Goal: Task Accomplishment & Management: Complete application form

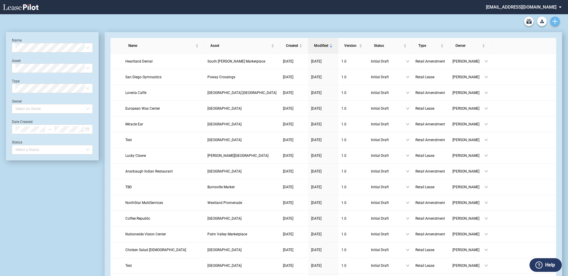
click at [553, 20] on icon "Create new document" at bounding box center [554, 21] width 5 height 5
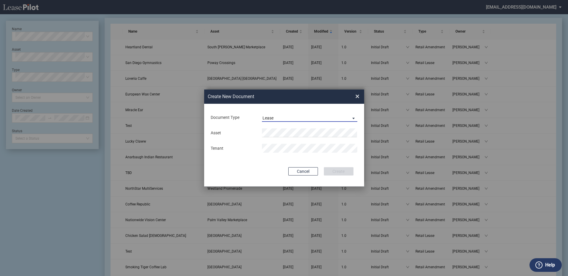
click at [353, 118] on span "Document Type: \aLease\a" at bounding box center [351, 118] width 7 height 6
drag, startPoint x: 282, startPoint y: 131, endPoint x: 285, endPoint y: 134, distance: 4.4
click at [283, 130] on div "Amendment" at bounding box center [274, 132] width 25 height 7
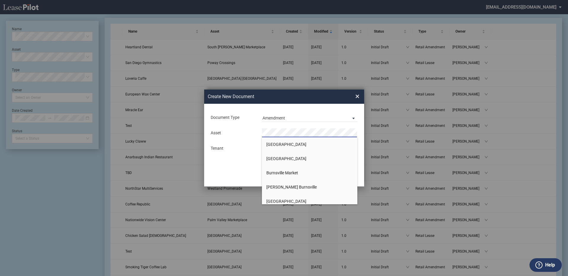
scroll to position [59, 0]
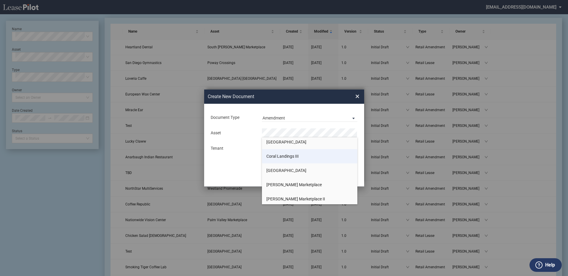
click at [286, 156] on span "Coral Landings III" at bounding box center [282, 156] width 32 height 5
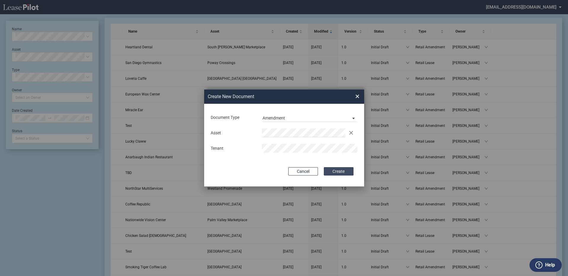
click at [336, 172] on button "Create" at bounding box center [339, 171] width 30 height 8
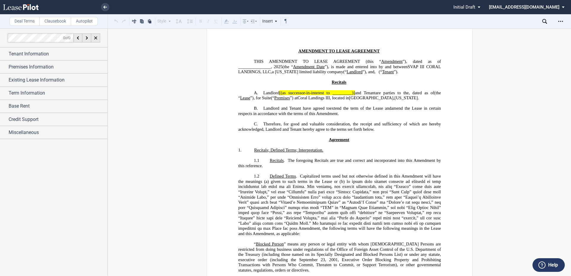
scroll to position [30, 0]
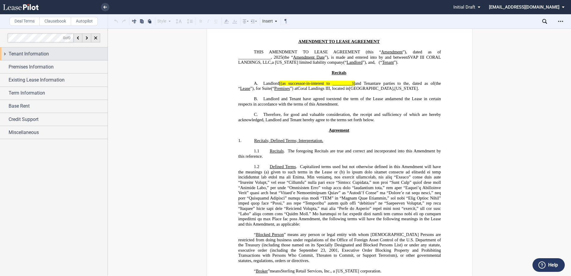
click at [3, 53] on div "Tenant Information" at bounding box center [54, 53] width 108 height 13
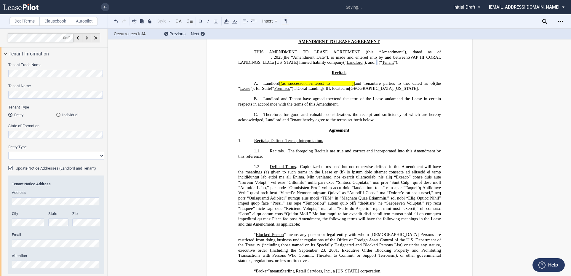
click at [99, 155] on select "Corporation Limited Liability Company General Partnership Limited Partnership O…" at bounding box center [56, 156] width 96 height 8
select select "limited liability company"
click at [8, 152] on select "Corporation Limited Liability Company General Partnership Limited Partnership O…" at bounding box center [56, 156] width 96 height 8
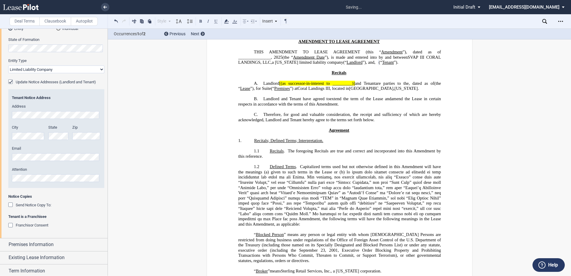
scroll to position [89, 0]
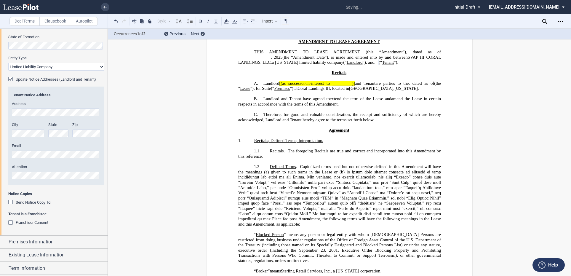
click at [10, 77] on div "Update Notice Addresses (Landlord and Tenant)" at bounding box center [11, 80] width 6 height 6
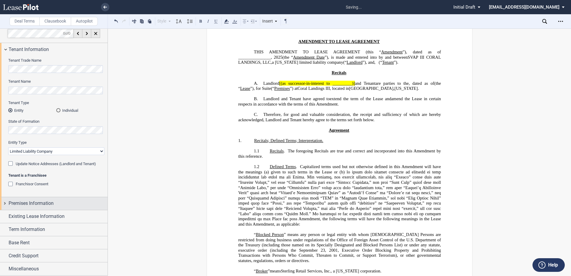
click at [6, 203] on div "Premises Information" at bounding box center [54, 203] width 108 height 13
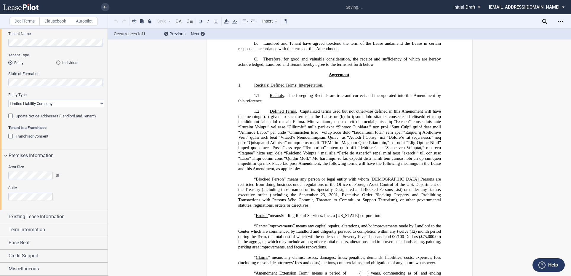
scroll to position [0, 0]
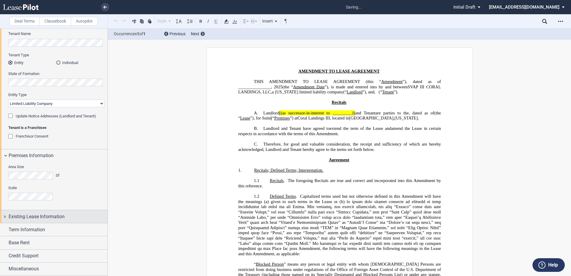
click at [9, 217] on span "Existing Lease Information" at bounding box center [37, 216] width 56 height 7
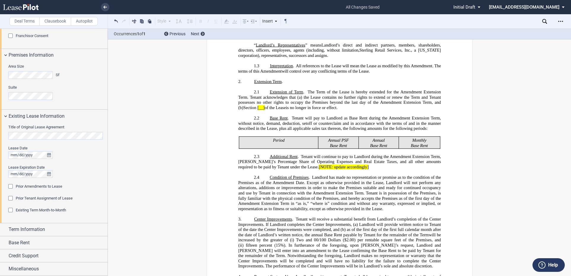
scroll to position [356, 0]
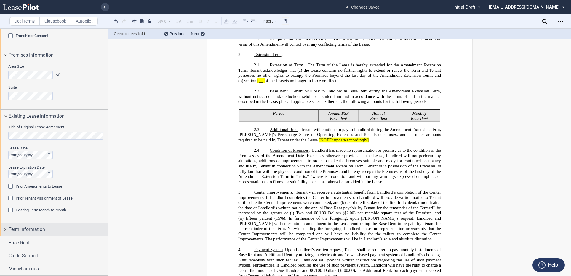
click at [7, 226] on div "Term Information" at bounding box center [54, 229] width 108 height 13
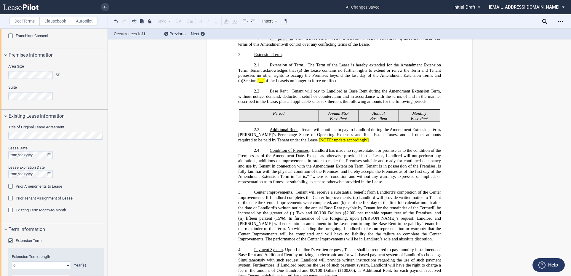
scroll to position [227, 0]
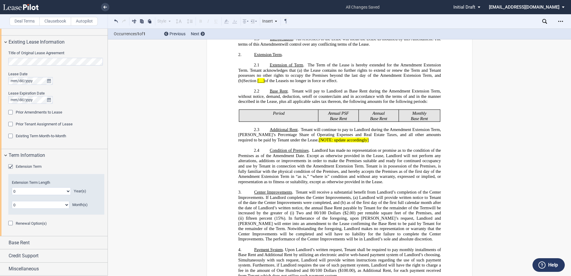
click at [10, 165] on div "Extension Term" at bounding box center [11, 167] width 6 height 6
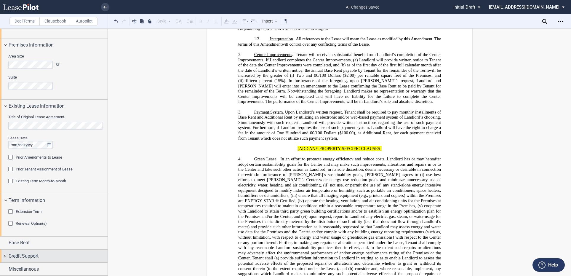
click at [6, 255] on div "Credit Support" at bounding box center [54, 256] width 108 height 13
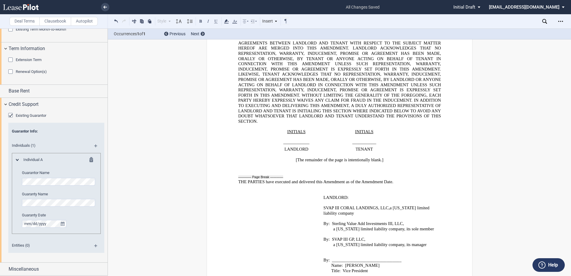
scroll to position [1074, 0]
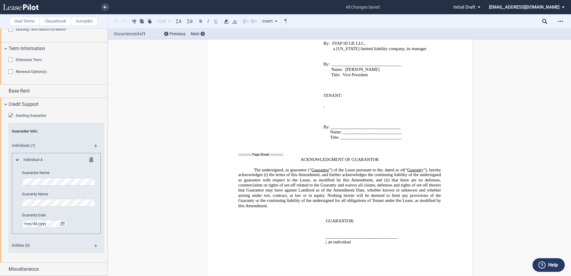
click at [94, 144] on md-icon at bounding box center [98, 147] width 8 height 7
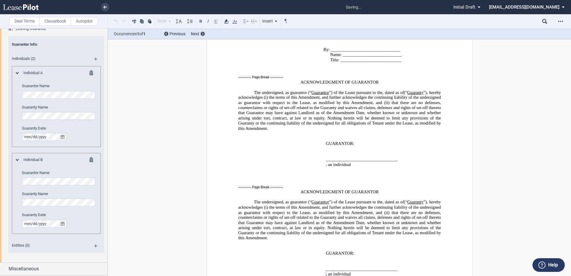
scroll to position [1184, 0]
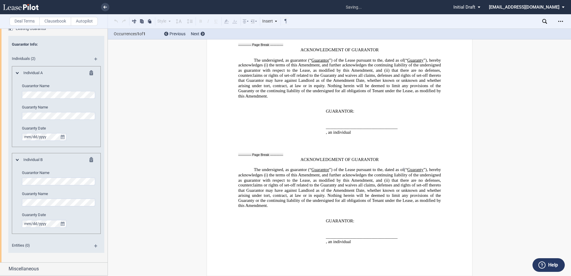
click at [172, 231] on div "Deal Terms Clausebook Autopilot Style Normal 8pt 9pt 10pt 10.5pt 11pt 12pt 14pt…" at bounding box center [285, 151] width 571 height 247
click at [94, 246] on md-icon at bounding box center [98, 247] width 8 height 7
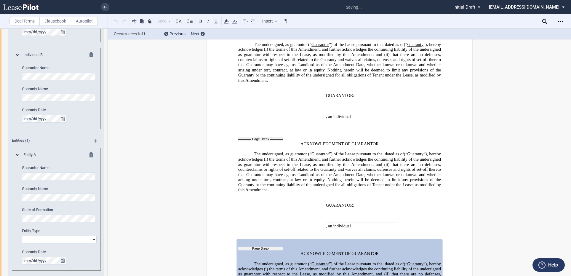
scroll to position [1315, 0]
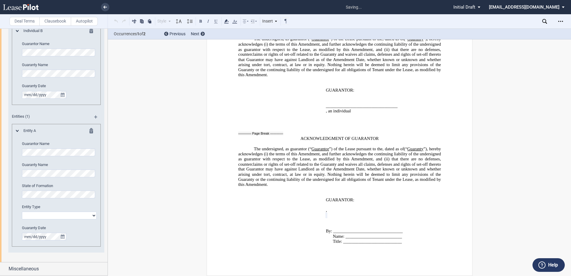
click at [92, 217] on select "Corporation Limited Liability Company General Partnership Limited Partnership O…" at bounding box center [59, 216] width 75 height 8
select select "limited liability company"
click at [22, 212] on select "Corporation Limited Liability Company General Partnership Limited Partnership O…" at bounding box center [59, 216] width 75 height 8
click at [126, 226] on div "Deal Terms Clausebook Autopilot Style Normal 8pt 9pt 10pt 10.5pt 11pt 12pt 14pt…" at bounding box center [285, 151] width 571 height 247
click at [94, 117] on md-icon at bounding box center [98, 118] width 8 height 7
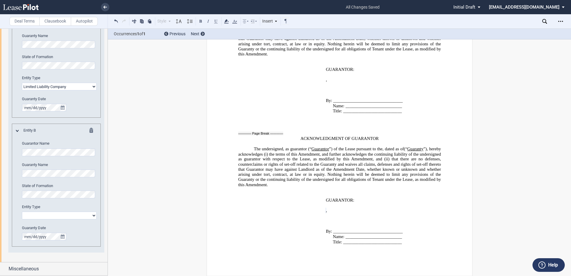
scroll to position [1445, 0]
click at [94, 214] on select "Corporation Limited Liability Company General Partnership Limited Partnership O…" at bounding box center [59, 216] width 75 height 8
select select "limited liability company"
click at [22, 212] on select "Corporation Limited Liability Company General Partnership Limited Partnership O…" at bounding box center [59, 216] width 75 height 8
click at [7, 269] on div "Miscellaneous" at bounding box center [54, 268] width 108 height 13
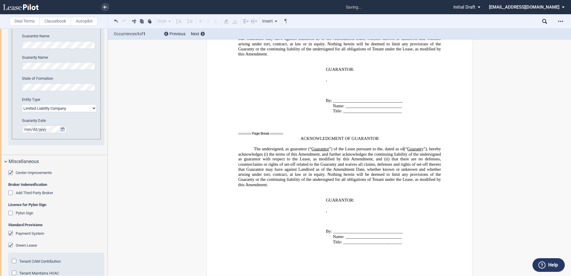
scroll to position [826, 0]
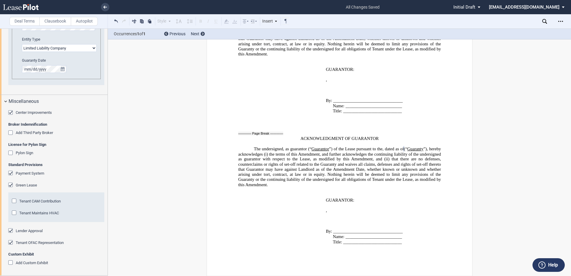
click at [10, 113] on div "Center Improvements" at bounding box center [11, 113] width 6 height 6
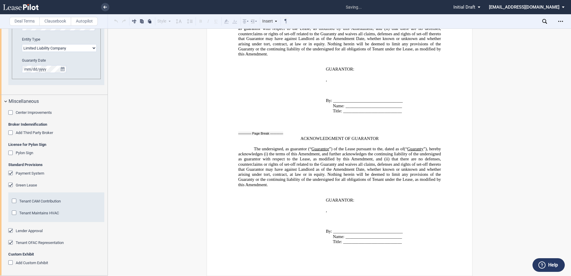
click at [10, 173] on div "Payment System" at bounding box center [11, 174] width 6 height 6
click at [11, 186] on div "Green Lease" at bounding box center [11, 186] width 6 height 6
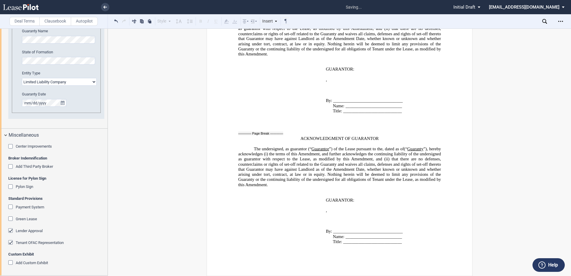
click at [11, 242] on div "Tenant OFAC Representation" at bounding box center [11, 243] width 6 height 6
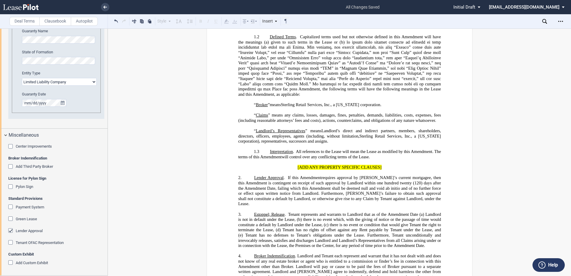
scroll to position [0, 0]
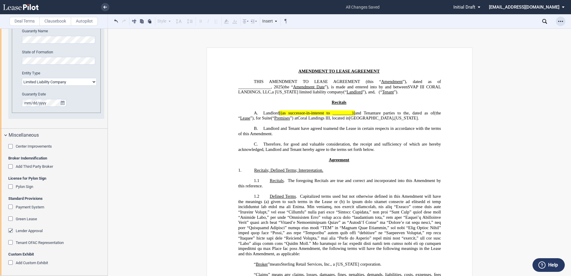
click at [559, 20] on icon "Open Lease options menu" at bounding box center [560, 21] width 5 height 5
click at [503, 30] on div "Download" at bounding box center [526, 31] width 72 height 5
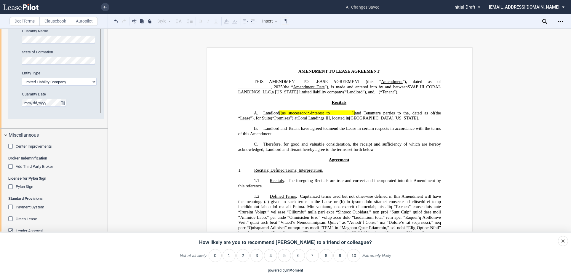
click at [81, 163] on div "Broker Indemnification Add Third Party Broker Name" at bounding box center [56, 166] width 96 height 20
drag, startPoint x: 495, startPoint y: 75, endPoint x: 495, endPoint y: 71, distance: 4.5
